Goal: Task Accomplishment & Management: Complete application form

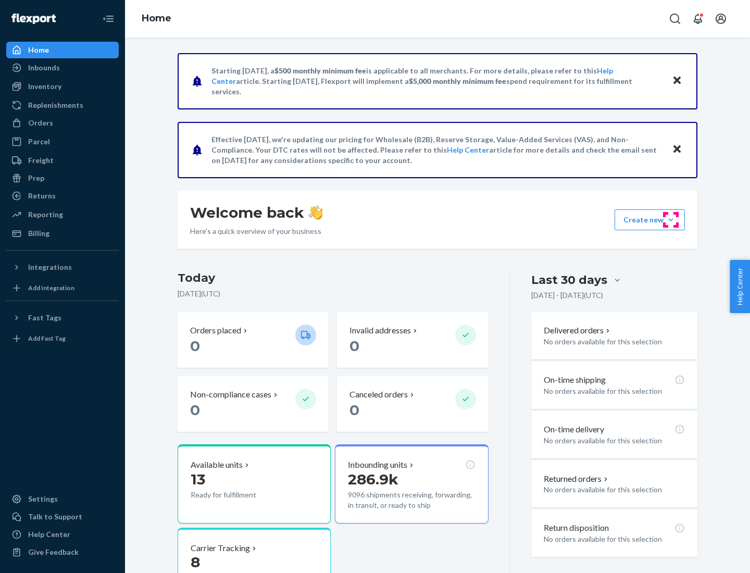
click at [671, 220] on button "Create new Create new inbound Create new order Create new product" at bounding box center [650, 219] width 70 height 21
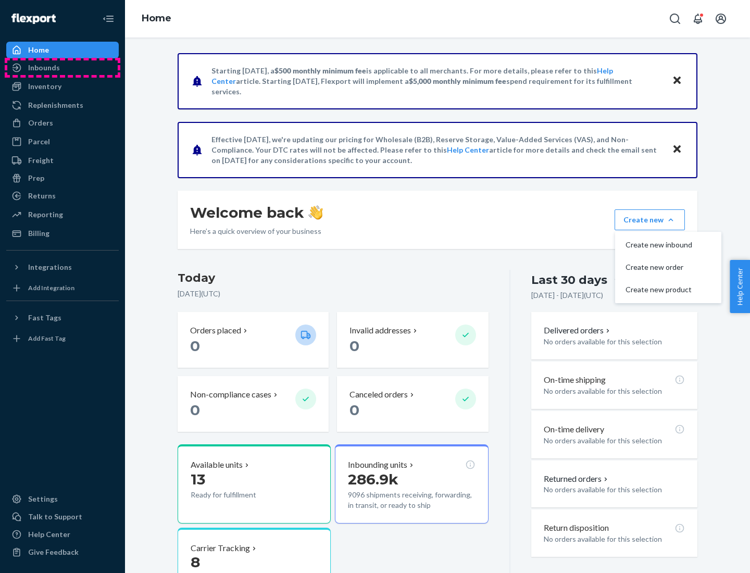
click at [63, 68] on div "Inbounds" at bounding box center [62, 67] width 110 height 15
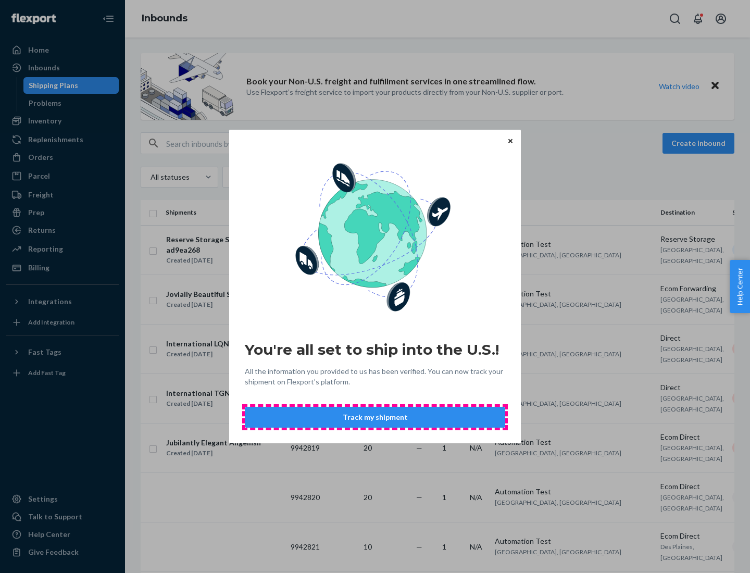
click at [375, 417] on button "Track my shipment" at bounding box center [375, 417] width 260 height 21
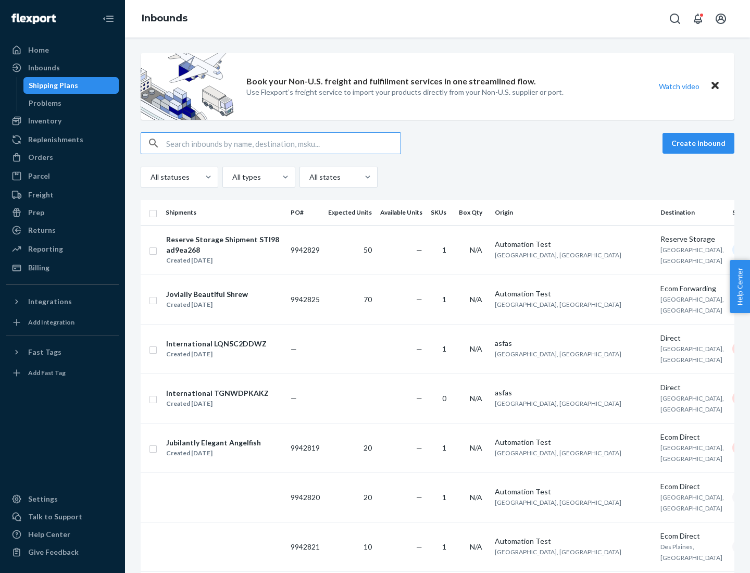
click at [700, 143] on button "Create inbound" at bounding box center [699, 143] width 72 height 21
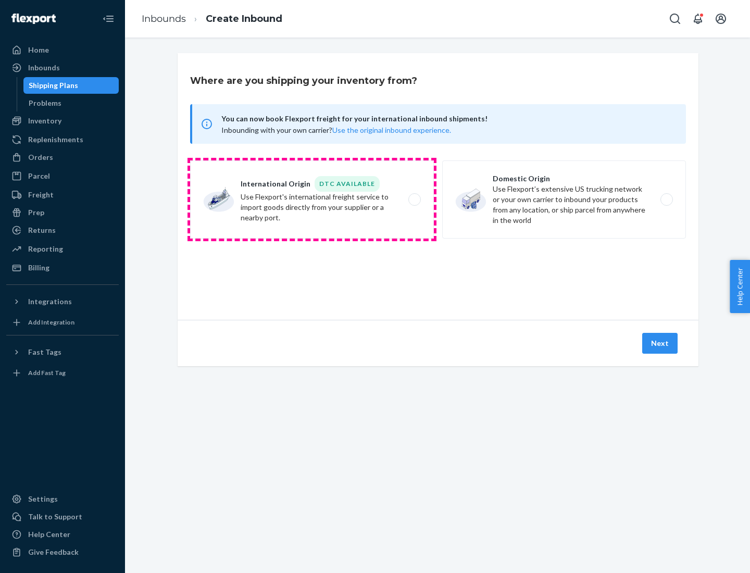
click at [312, 200] on label "International Origin DTC Available Use Flexport's international freight service…" at bounding box center [312, 199] width 244 height 78
click at [414, 200] on input "International Origin DTC Available Use Flexport's international freight service…" at bounding box center [417, 199] width 7 height 7
radio input "true"
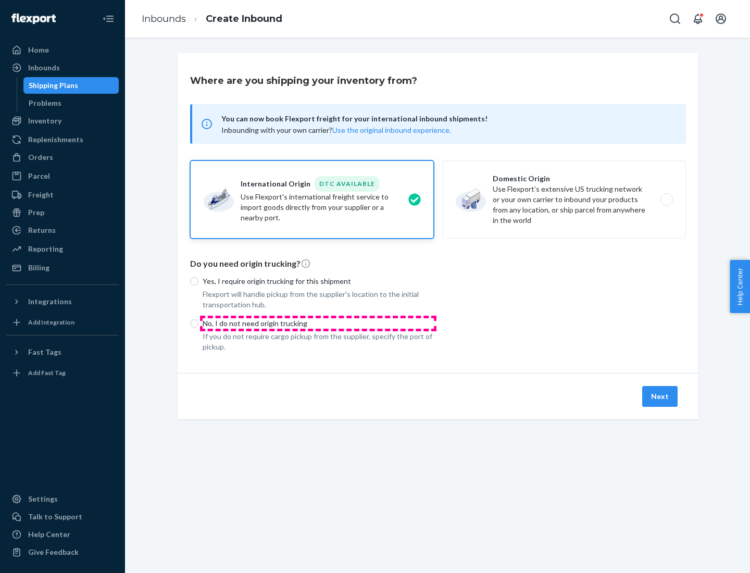
click at [318, 323] on p "No, I do not need origin trucking" at bounding box center [318, 323] width 231 height 10
click at [198, 323] on input "No, I do not need origin trucking" at bounding box center [194, 323] width 8 height 8
radio input "true"
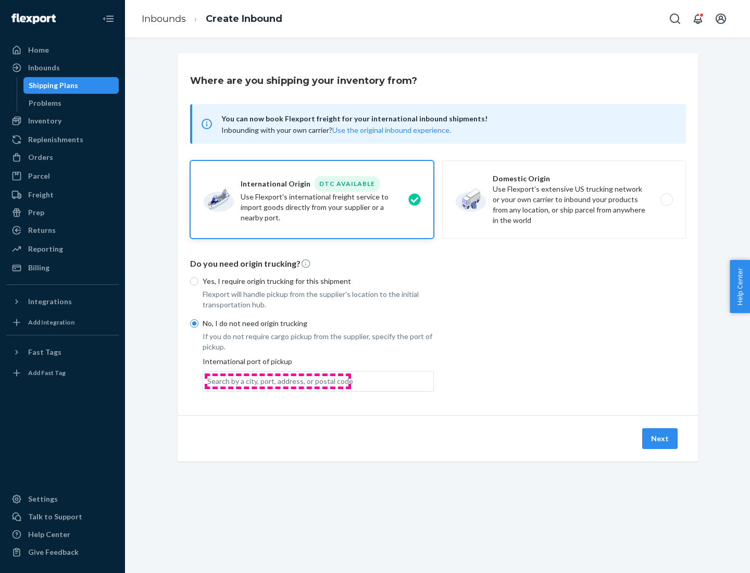
click at [278, 381] on div "Search by a city, port, address, or postal code" at bounding box center [280, 381] width 146 height 10
click at [208, 381] on input "Search by a city, port, address, or postal code" at bounding box center [207, 381] width 1 height 10
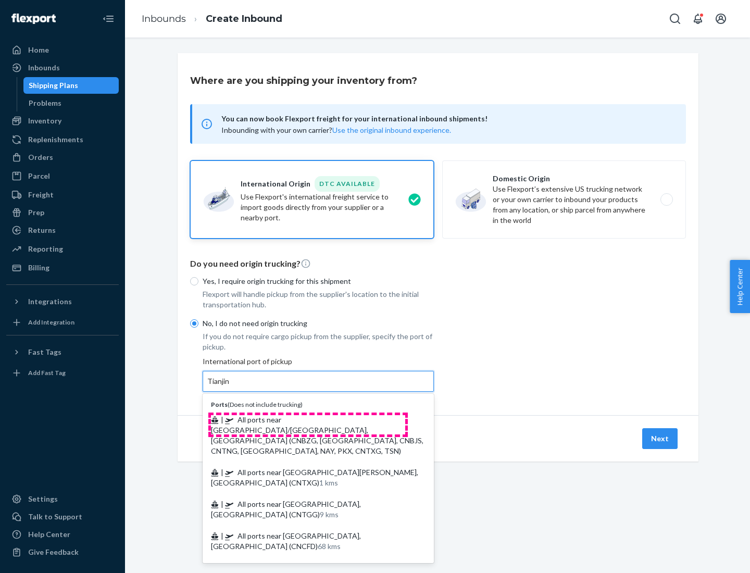
click at [308, 419] on span "| All ports near [GEOGRAPHIC_DATA]/[GEOGRAPHIC_DATA], [GEOGRAPHIC_DATA] (CNBZG,…" at bounding box center [317, 435] width 213 height 40
click at [230, 387] on input "Tianjin" at bounding box center [218, 381] width 23 height 10
type input "All ports near [GEOGRAPHIC_DATA]/[GEOGRAPHIC_DATA], [GEOGRAPHIC_DATA] (CNBZG, […"
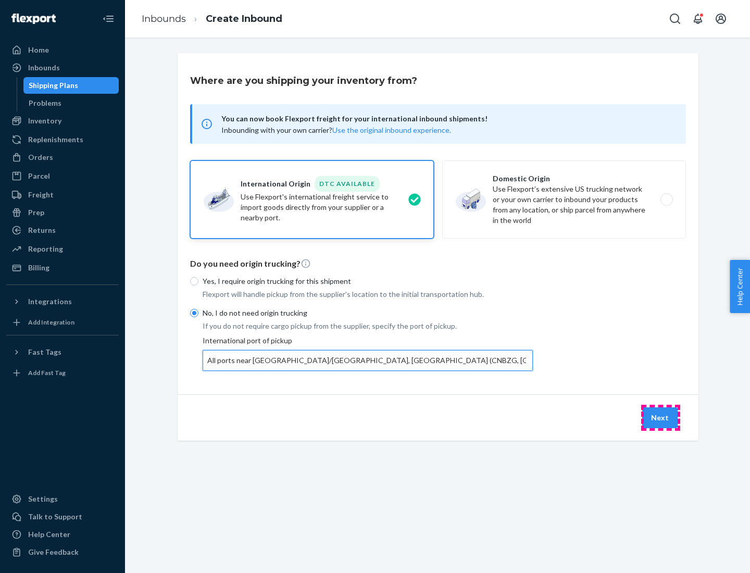
click at [661, 417] on button "Next" at bounding box center [659, 417] width 35 height 21
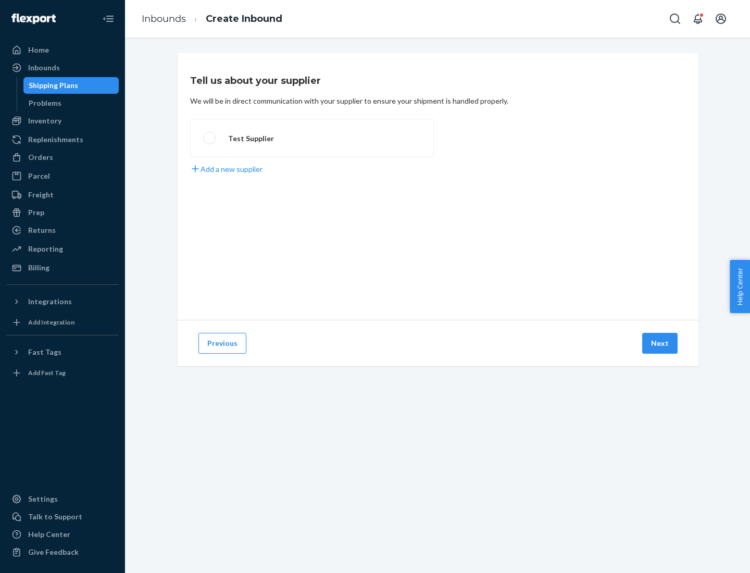
click at [312, 138] on label "Test Supplier" at bounding box center [312, 138] width 244 height 39
click at [210, 138] on input "Test Supplier" at bounding box center [206, 138] width 7 height 7
radio input "true"
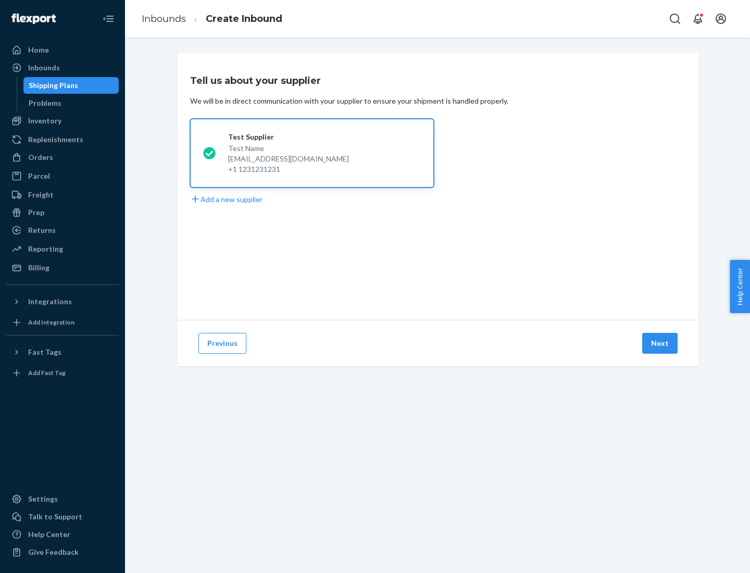
click at [661, 343] on button "Next" at bounding box center [659, 343] width 35 height 21
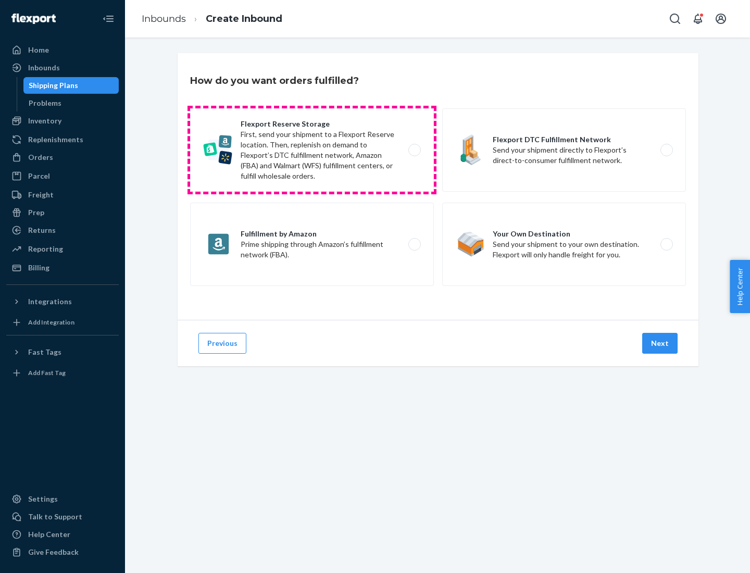
click at [312, 150] on label "Flexport Reserve Storage First, send your shipment to a Flexport Reserve locati…" at bounding box center [312, 149] width 244 height 83
click at [414, 150] on input "Flexport Reserve Storage First, send your shipment to a Flexport Reserve locati…" at bounding box center [417, 150] width 7 height 7
radio input "true"
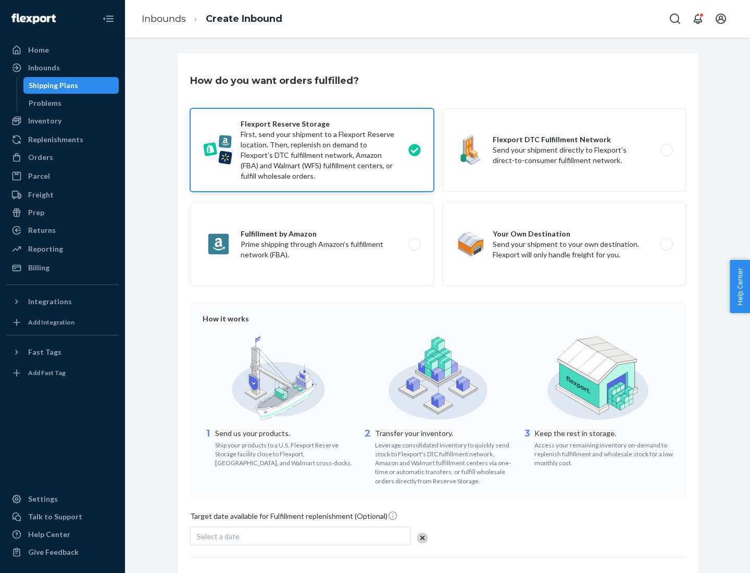
scroll to position [85, 0]
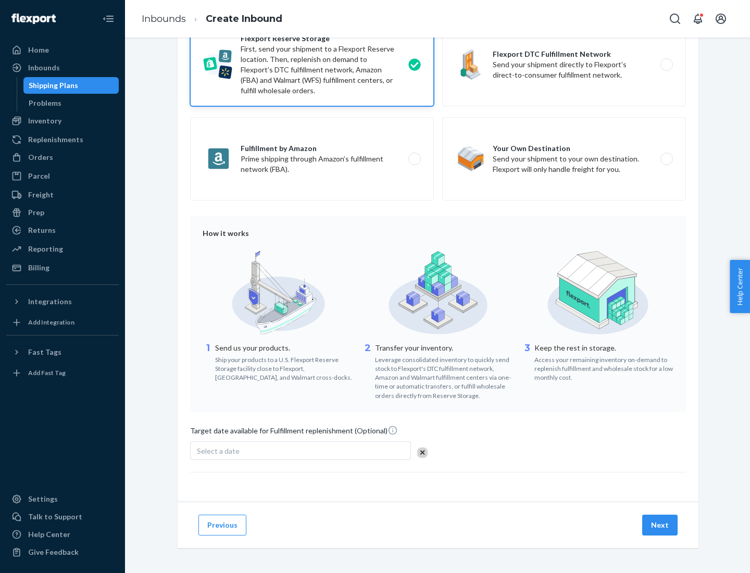
click at [661, 525] on button "Next" at bounding box center [659, 525] width 35 height 21
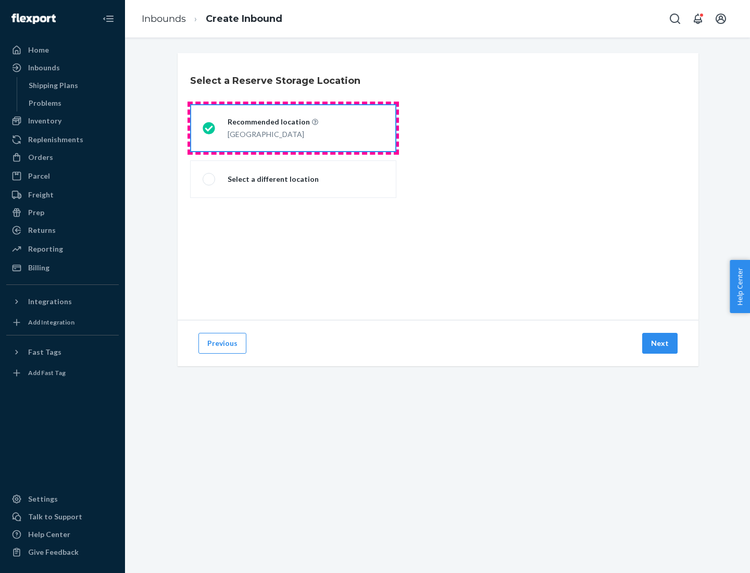
click at [293, 128] on div "[GEOGRAPHIC_DATA]" at bounding box center [273, 133] width 91 height 13
click at [209, 128] on input "Recommended location [GEOGRAPHIC_DATA]" at bounding box center [206, 128] width 7 height 7
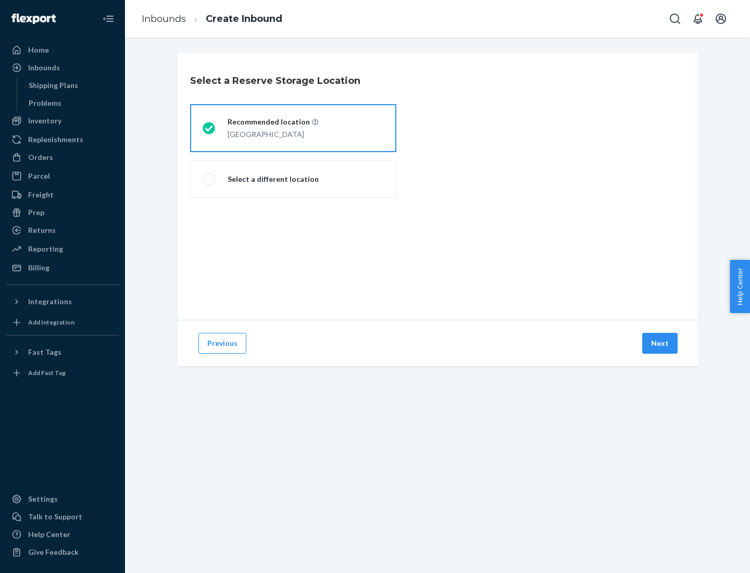
click at [661, 343] on button "Next" at bounding box center [659, 343] width 35 height 21
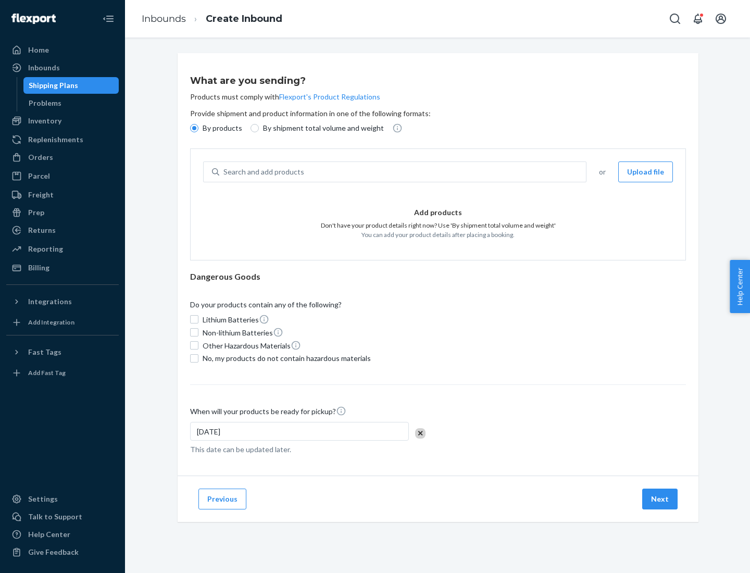
click at [403, 172] on div "Search and add products" at bounding box center [402, 172] width 367 height 19
click at [225, 172] on input "Search and add products" at bounding box center [223, 172] width 1 height 10
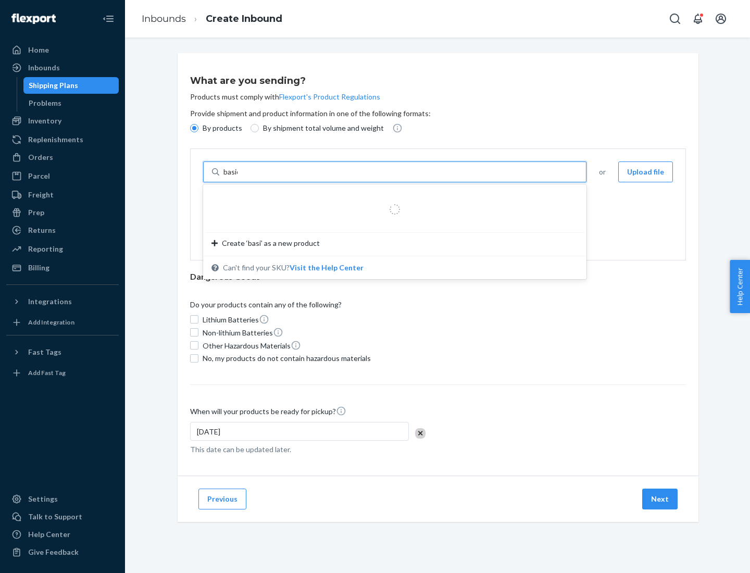
type input "basic"
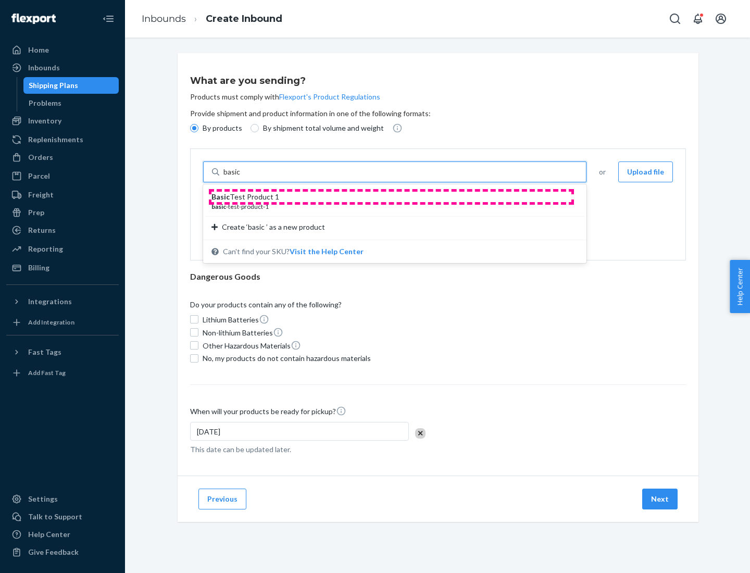
click at [391, 197] on div "Basic Test Product 1" at bounding box center [391, 197] width 358 height 10
click at [242, 177] on input "basic" at bounding box center [232, 172] width 19 height 10
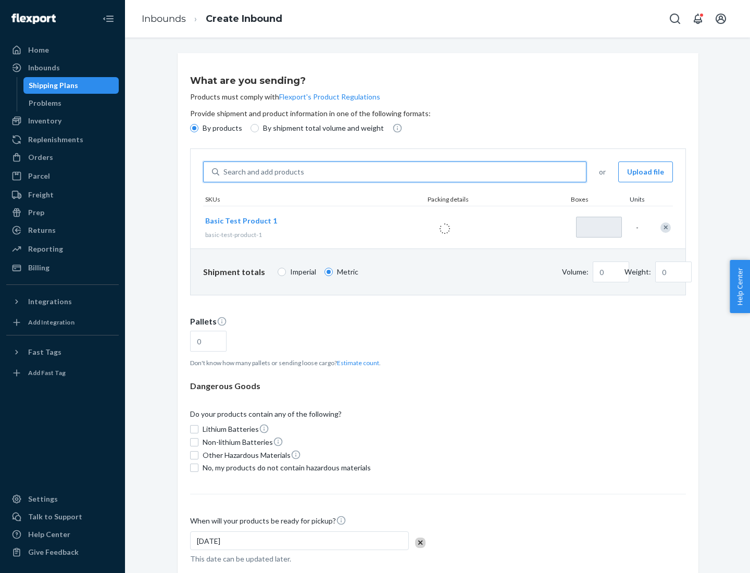
type input "1"
type input "1.09"
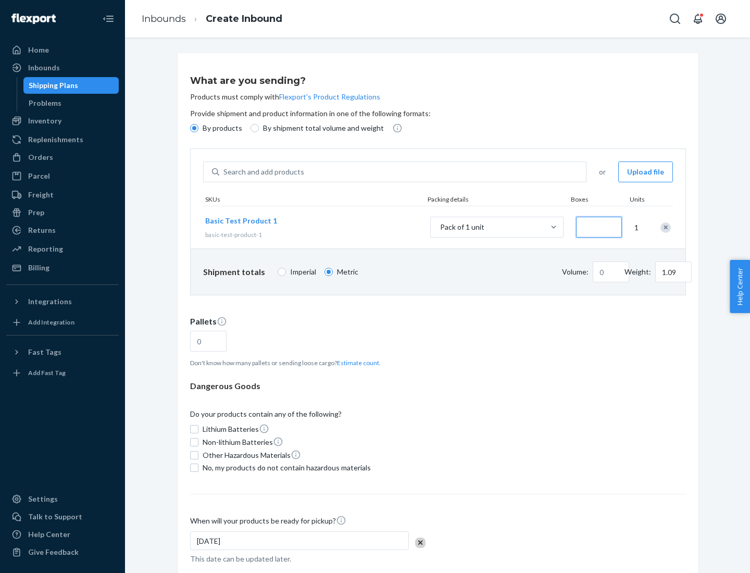
type input "3.27"
type input "30"
type input "0.01"
type input "32.66"
type input "300"
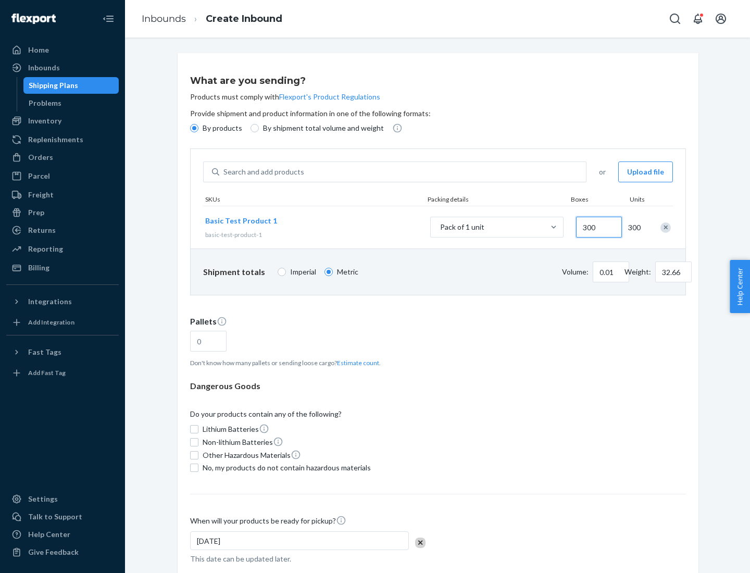
type input "0.07"
type input "326.59"
type input "0.68"
type input "3265.86"
type input "3000"
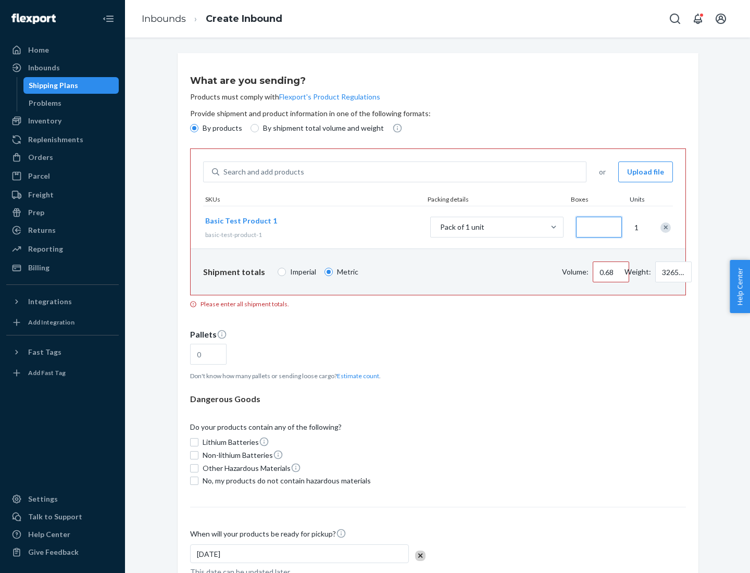
type input "1.09"
type input "10"
type input "10.89"
type input "100"
type input "0.02"
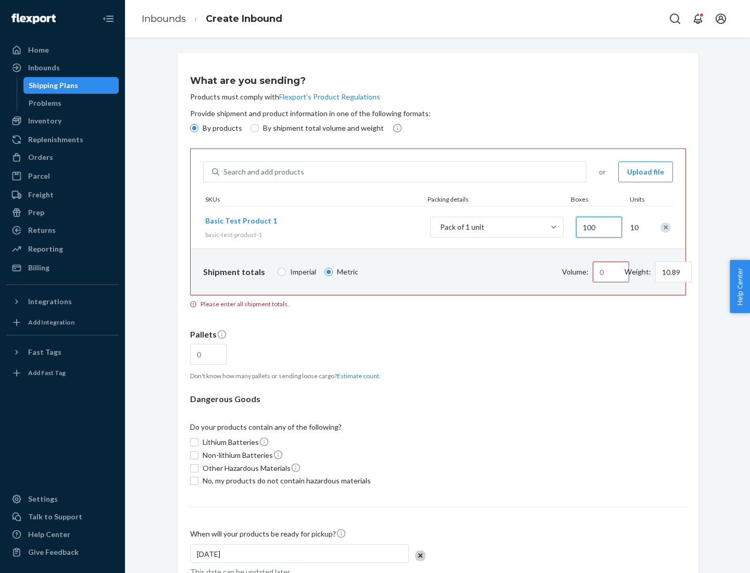
type input "108.86"
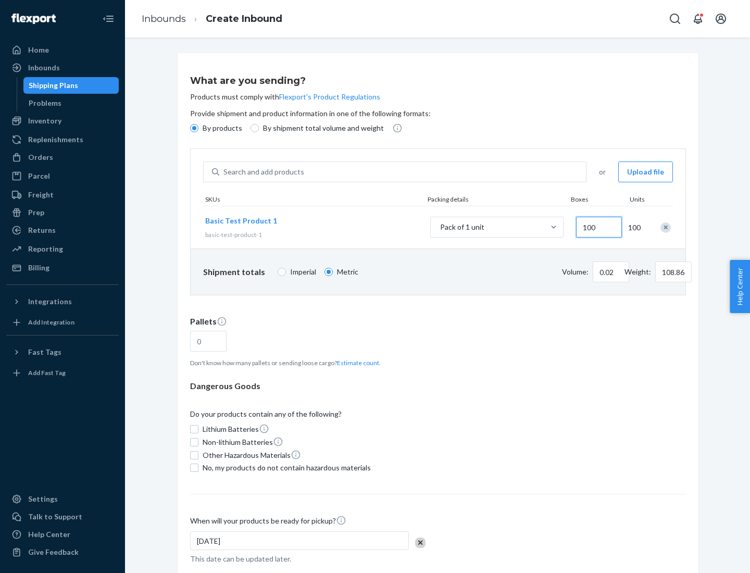
type input "1000"
type input "0.23"
type input "1088.62"
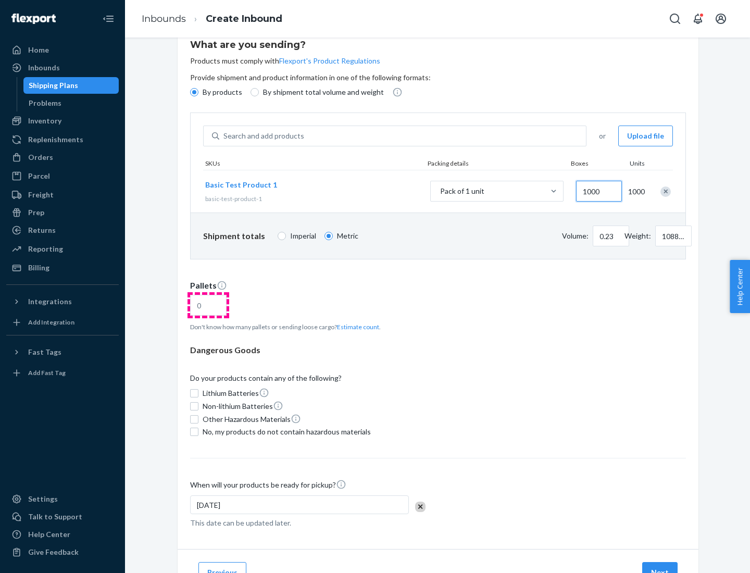
type input "1000"
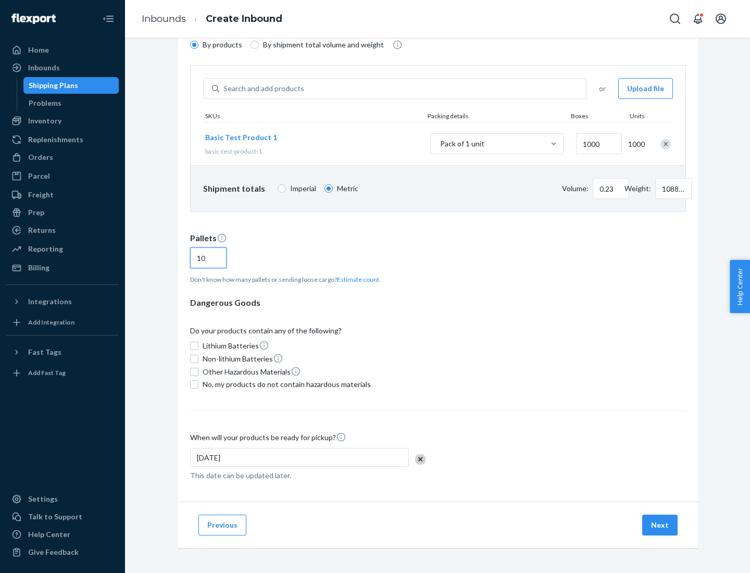
type input "10"
click at [285, 384] on span "No, my products do not contain hazardous materials" at bounding box center [287, 384] width 168 height 10
click at [198, 384] on input "No, my products do not contain hazardous materials" at bounding box center [194, 384] width 8 height 8
checkbox input "true"
click at [661, 525] on button "Next" at bounding box center [659, 525] width 35 height 21
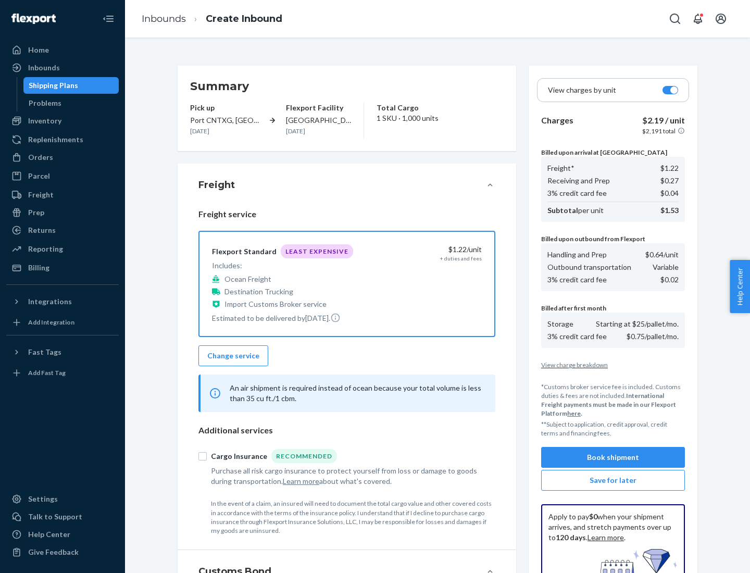
scroll to position [152, 0]
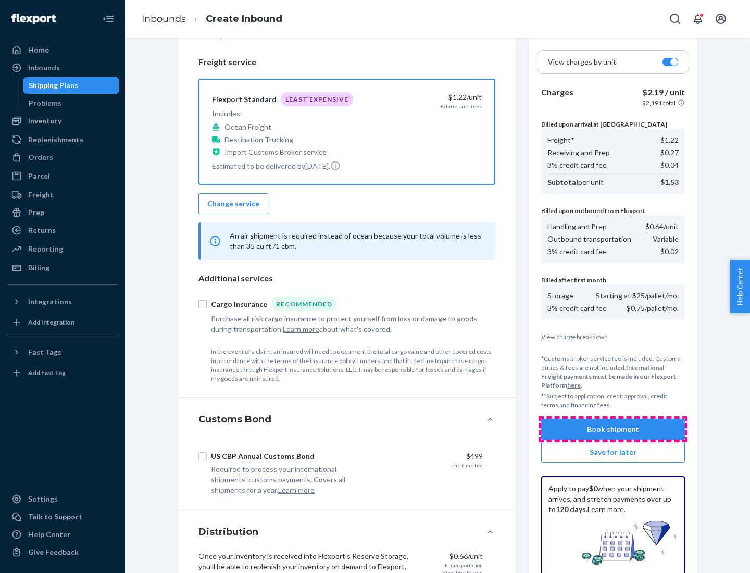
click at [613, 429] on button "Book shipment" at bounding box center [613, 429] width 144 height 21
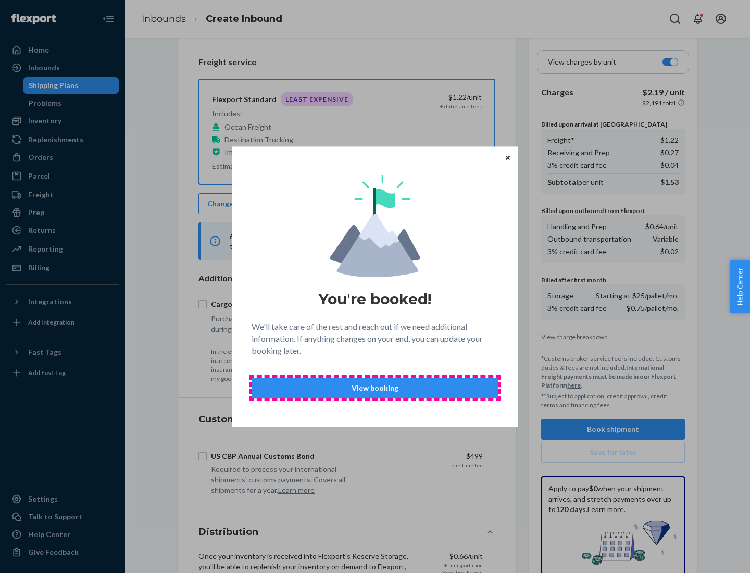
click at [375, 388] on p "View booking" at bounding box center [374, 388] width 229 height 10
